Goal: Transaction & Acquisition: Book appointment/travel/reservation

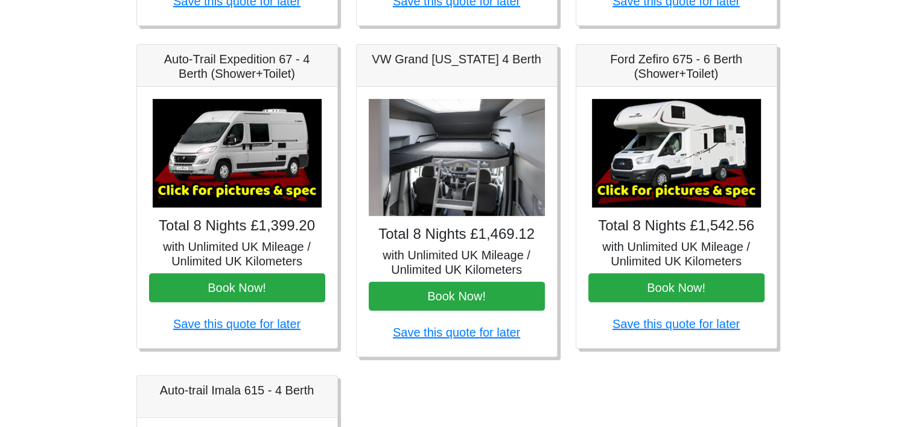
scroll to position [475, 0]
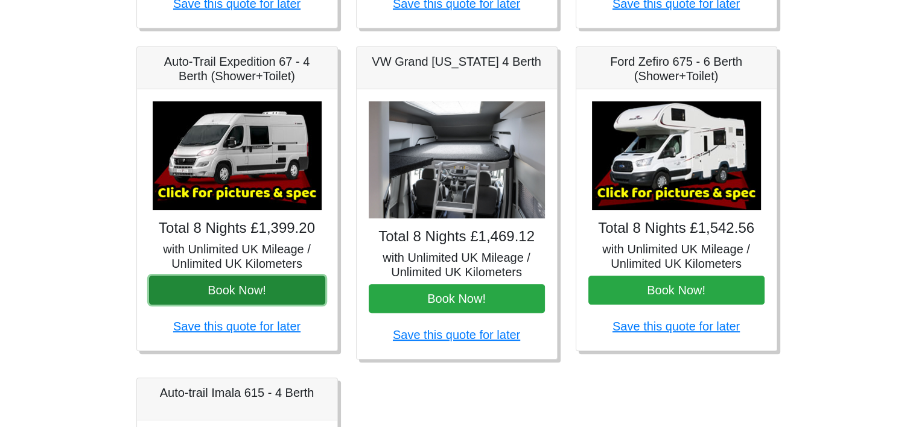
click at [287, 295] on button "Book Now!" at bounding box center [237, 290] width 176 height 29
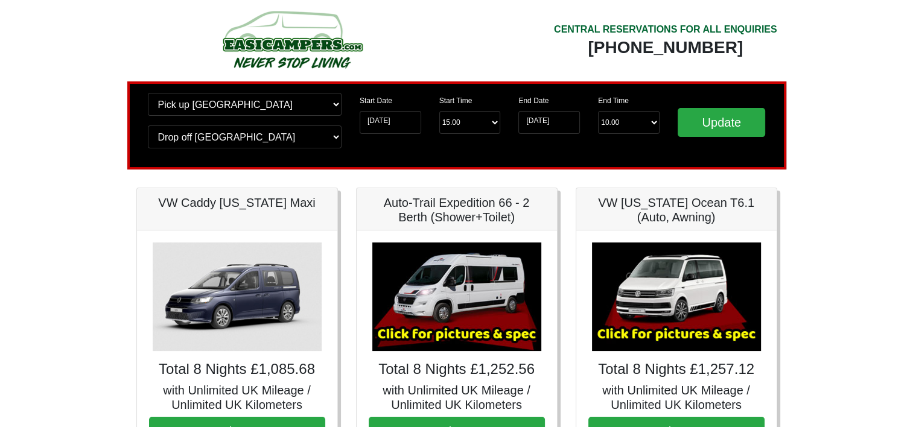
scroll to position [0, 0]
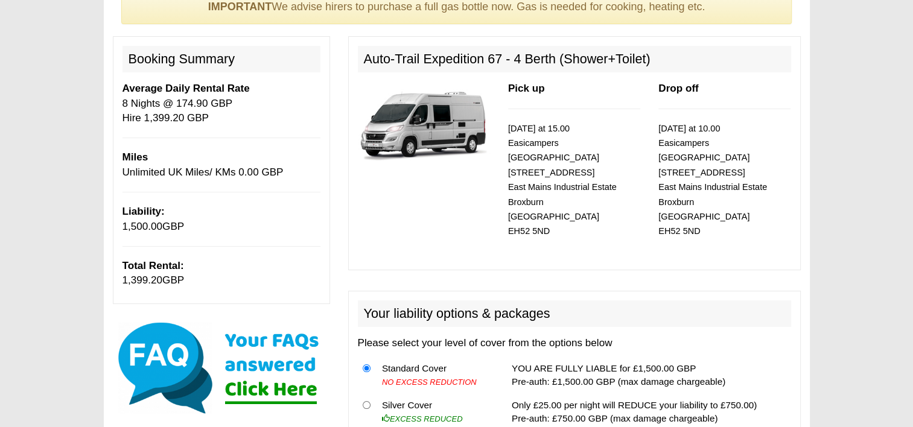
scroll to position [113, 0]
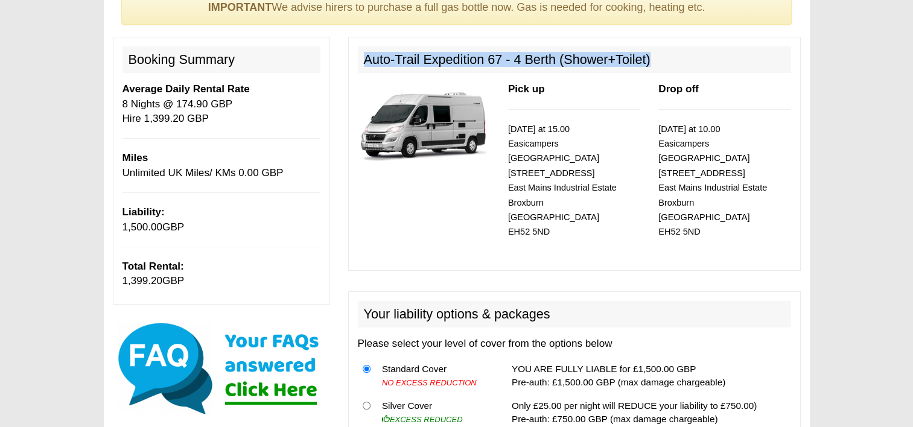
drag, startPoint x: 659, startPoint y: 62, endPoint x: 364, endPoint y: 48, distance: 295.5
click at [364, 48] on h2 "Auto-Trail Expedition 67 - 4 Berth (Shower+Toilet)" at bounding box center [574, 59] width 433 height 27
copy h2 "Auto-Trail Expedition 67 - 4 Berth (Shower+Toilet)"
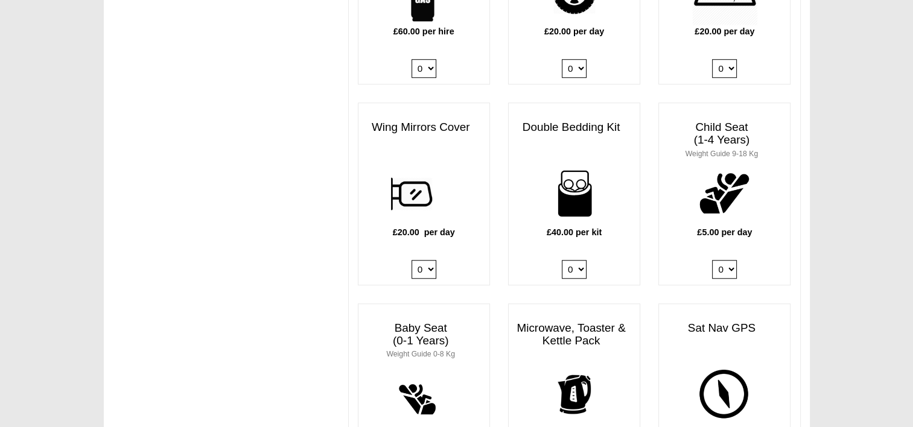
scroll to position [983, 0]
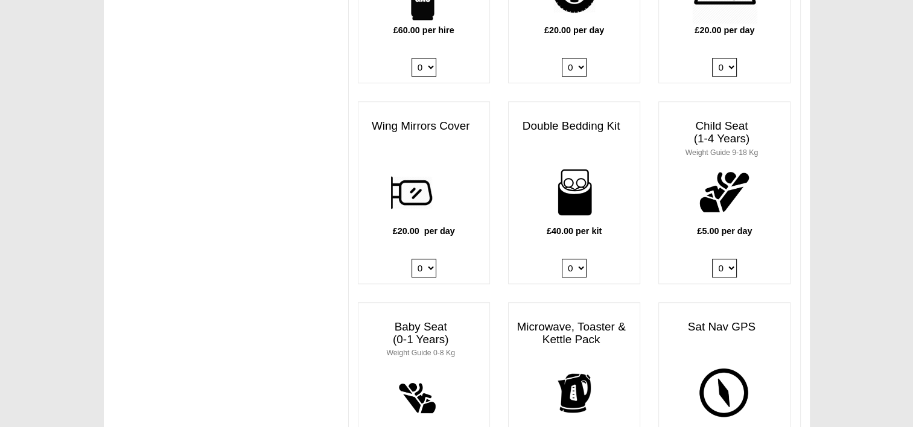
click at [729, 259] on select "0 1 2 3 4" at bounding box center [724, 268] width 25 height 19
select select "Child Seat (1-4 Years) x QTY 1 @ 5.00 GBP each."
click at [712, 259] on select "0 1 2 3 4" at bounding box center [724, 268] width 25 height 19
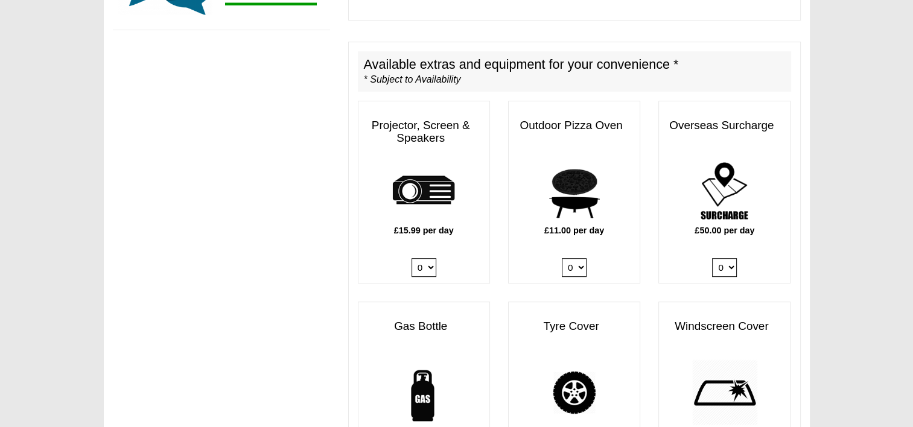
scroll to position [581, 0]
